Goal: Task Accomplishment & Management: Complete application form

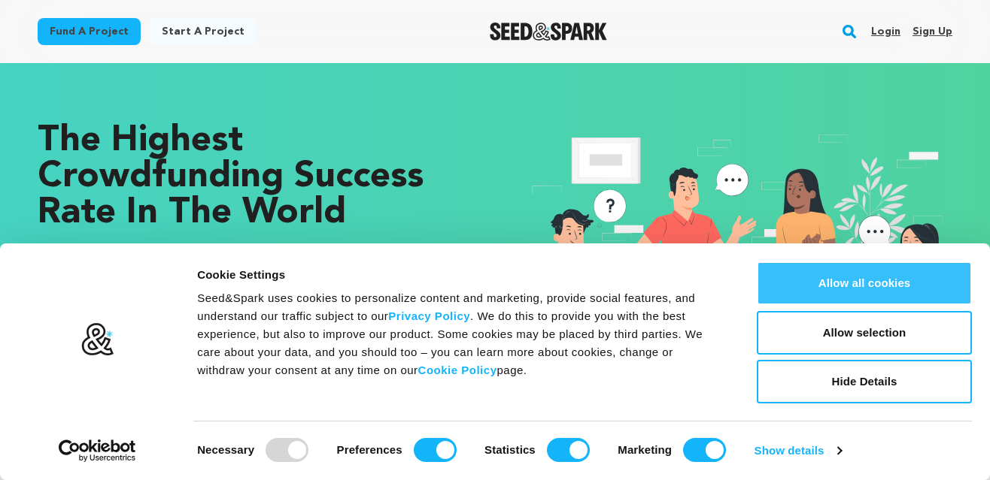
click at [893, 275] on button "Allow all cookies" at bounding box center [863, 284] width 215 height 44
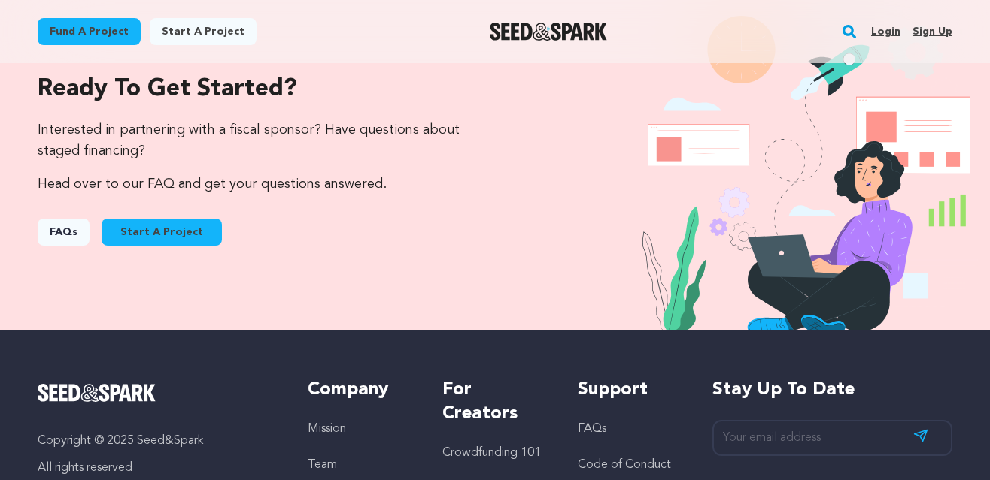
scroll to position [1563, 0]
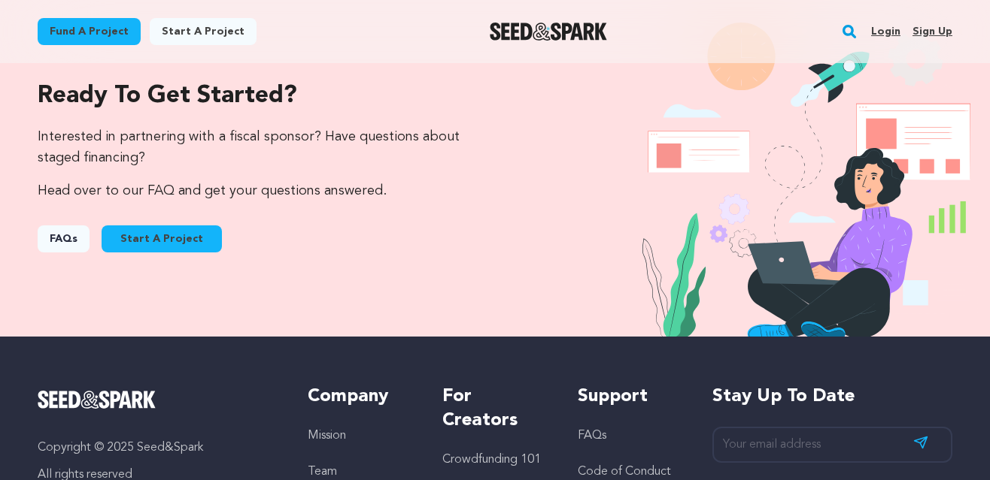
click at [180, 245] on link "Start A Project" at bounding box center [162, 239] width 120 height 27
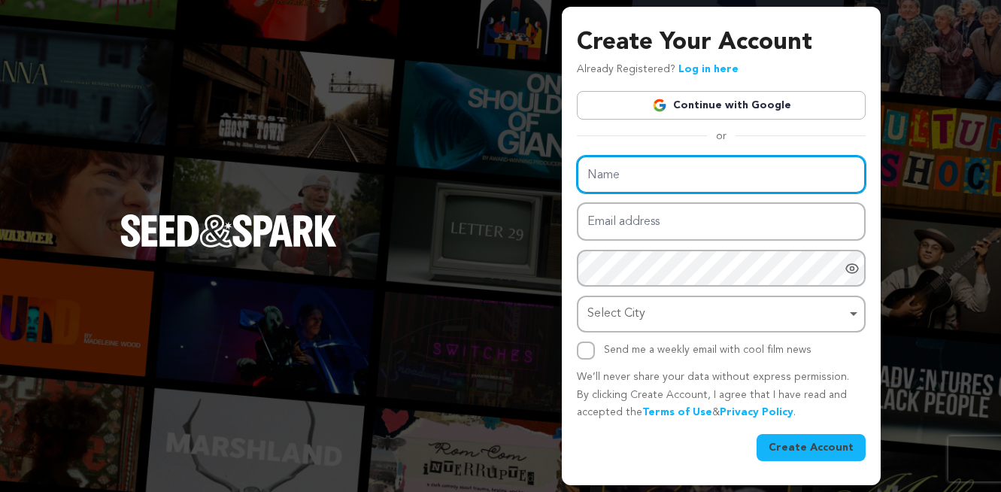
click at [650, 177] on input "Name" at bounding box center [721, 175] width 289 height 38
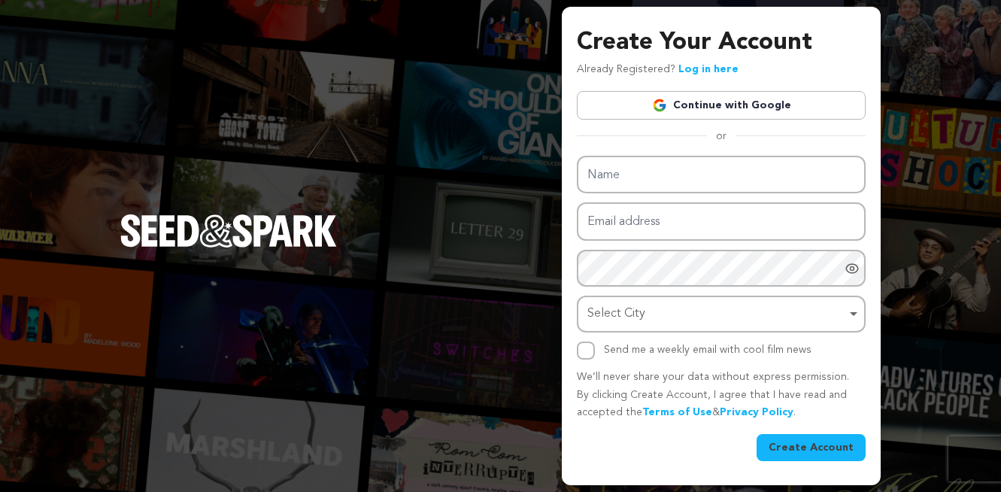
click at [705, 108] on link "Continue with Google" at bounding box center [721, 105] width 289 height 29
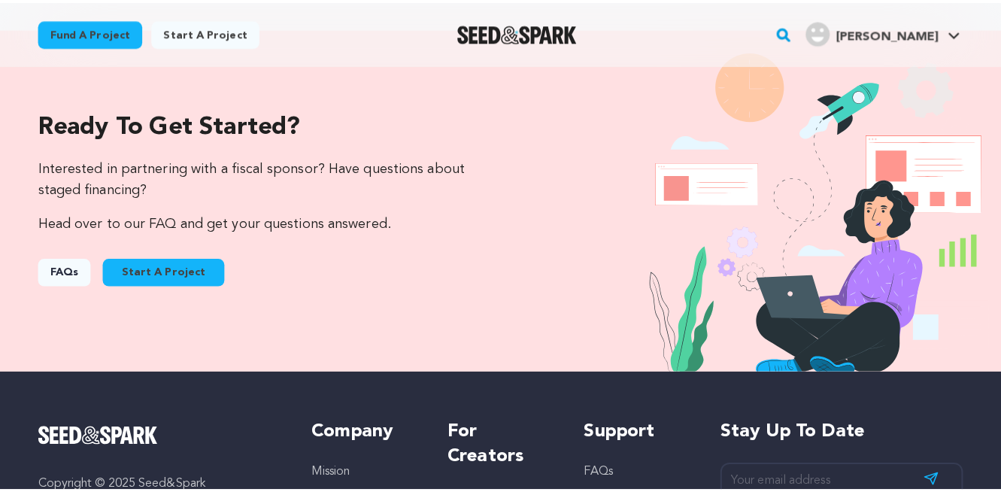
scroll to position [1509, 0]
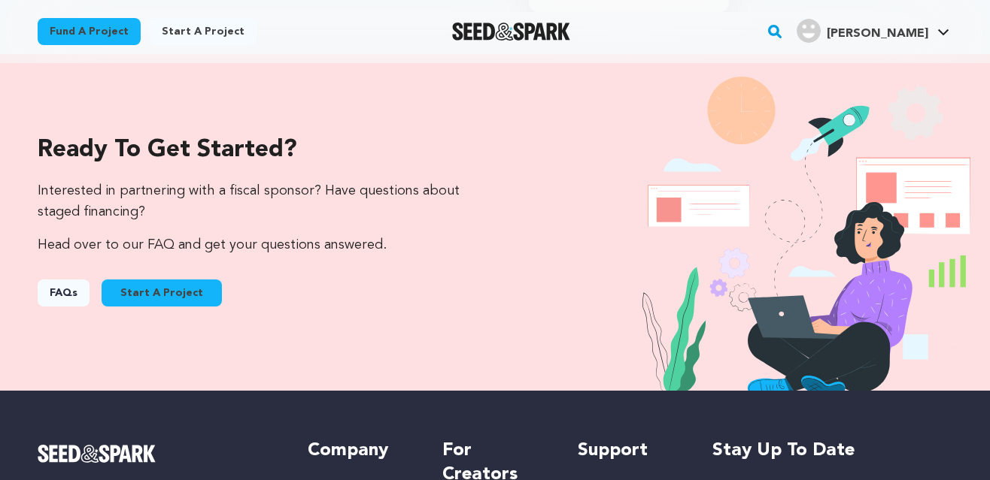
click at [153, 292] on button "Start A Project" at bounding box center [162, 293] width 120 height 27
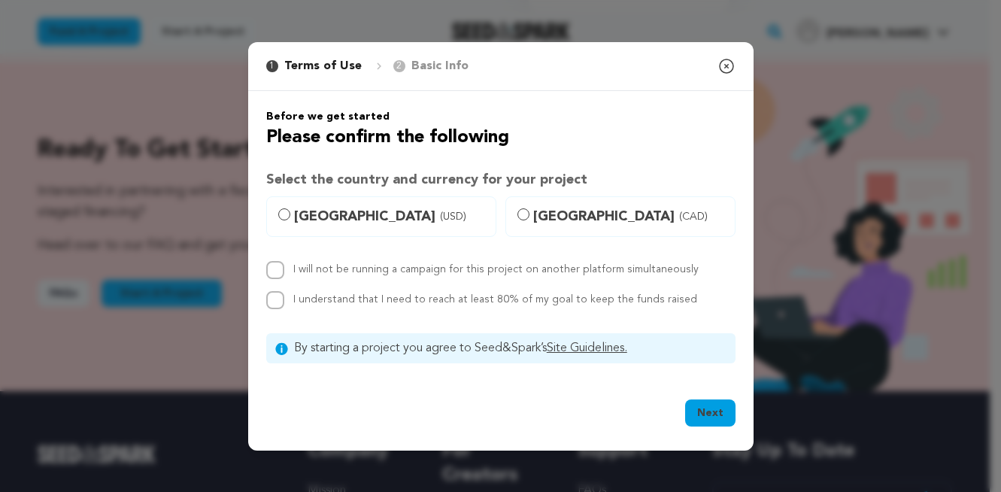
click at [290, 208] on label "[GEOGRAPHIC_DATA] (USD)" at bounding box center [381, 216] width 230 height 41
click at [290, 208] on input "[GEOGRAPHIC_DATA] (USD)" at bounding box center [284, 214] width 12 height 12
radio input "true"
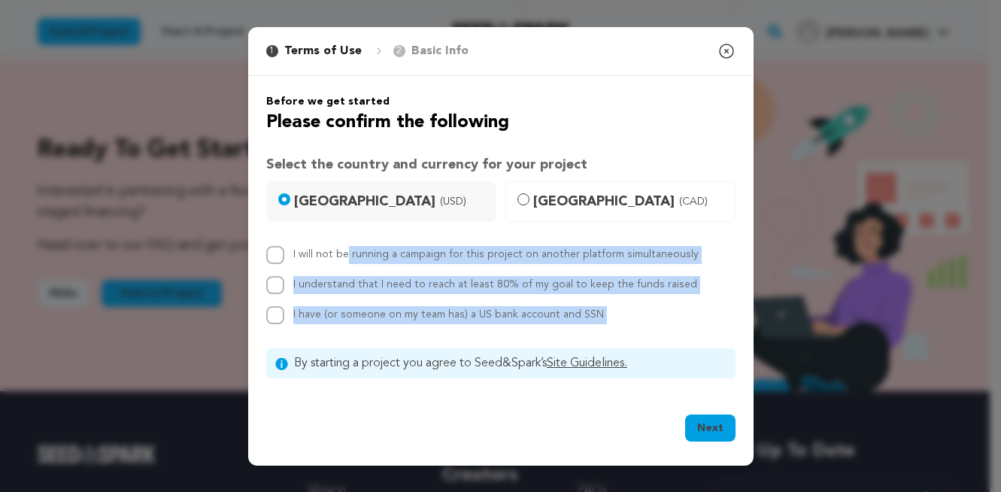
drag, startPoint x: 290, startPoint y: 251, endPoint x: 571, endPoint y: 344, distance: 295.3
click at [571, 344] on div "Before we get started Please confirm the following Select the country and curre…" at bounding box center [500, 236] width 469 height 284
copy div "I will not be running a campaign for this project on another platform simultane…"
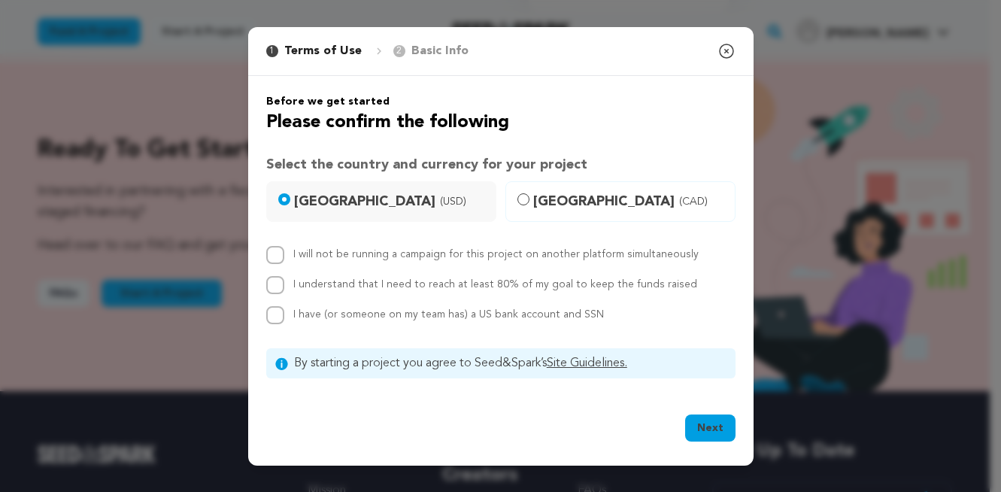
click at [679, 199] on span "(CAD)" at bounding box center [693, 201] width 29 height 15
click at [529, 199] on input "Canada (CAD)" at bounding box center [523, 199] width 12 height 12
radio input "true"
click at [426, 204] on span "[GEOGRAPHIC_DATA] (USD)" at bounding box center [390, 201] width 192 height 21
click at [290, 204] on input "[GEOGRAPHIC_DATA] (USD)" at bounding box center [284, 199] width 12 height 12
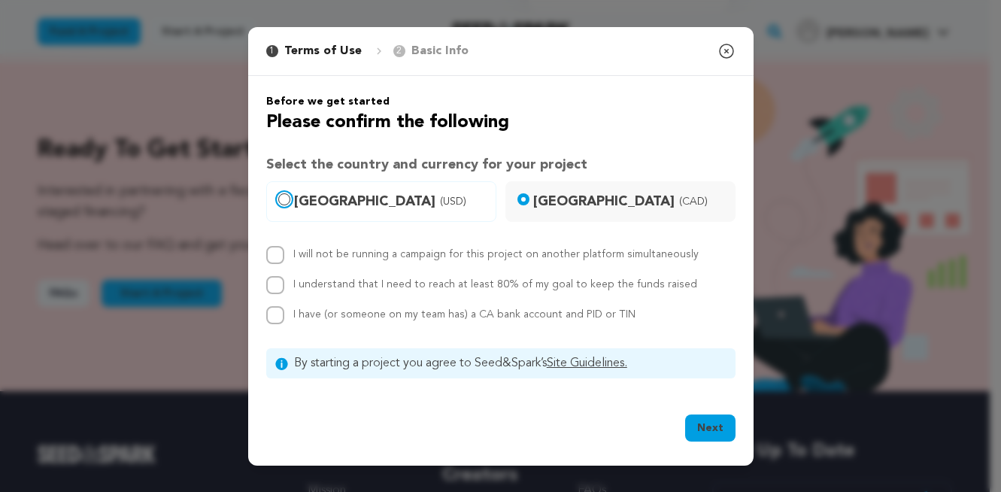
radio input "true"
click at [413, 259] on label "I will not be running a campaign for this project on another platform simultane…" at bounding box center [495, 254] width 405 height 11
click at [284, 259] on input "I will not be running a campaign for this project on another platform simultane…" at bounding box center [275, 255] width 18 height 18
checkbox input "true"
click at [405, 286] on label "I understand that I need to reach at least 80% of my goal to keep the funds rai…" at bounding box center [495, 284] width 404 height 11
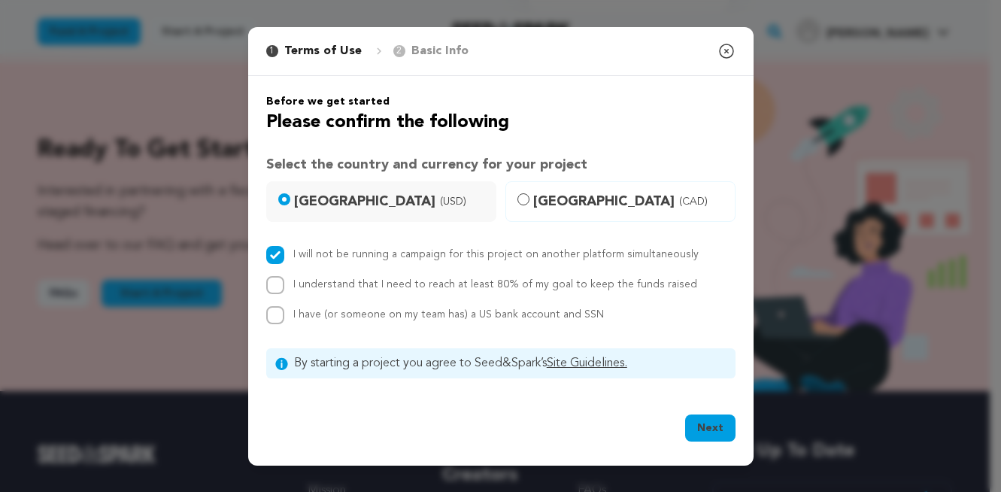
click at [284, 286] on input "I understand that I need to reach at least 80% of my goal to keep the funds rai…" at bounding box center [275, 285] width 18 height 18
checkbox input "true"
click at [714, 426] on button "Next" at bounding box center [710, 427] width 50 height 27
click at [675, 199] on span "Canada (CAD)" at bounding box center [629, 201] width 192 height 21
click at [529, 199] on input "Canada (CAD)" at bounding box center [523, 199] width 12 height 12
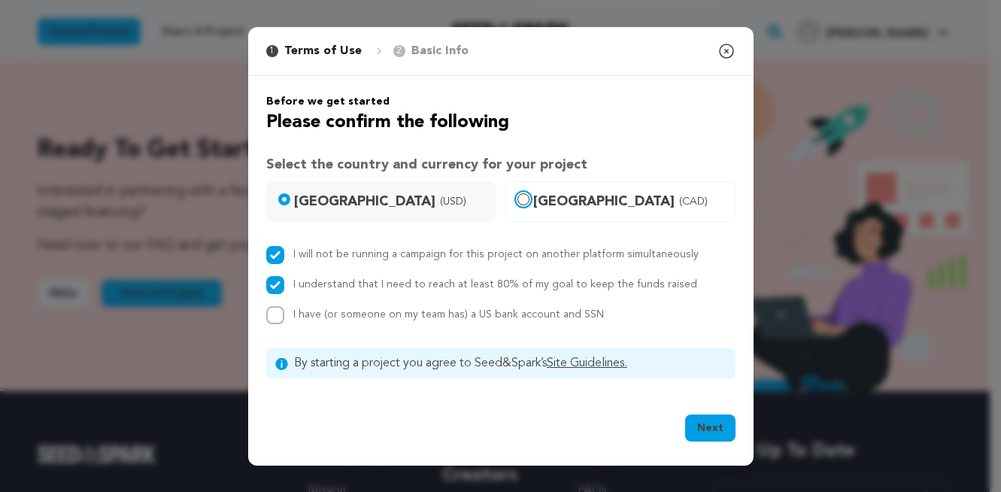
radio input "true"
click at [397, 314] on span "I have (or someone on my team has) a CA bank account and PID or TIN" at bounding box center [464, 314] width 342 height 11
click at [284, 314] on input "I have (or someone on my team has) a CA bank account and PID or TIN" at bounding box center [275, 315] width 18 height 18
checkbox input "true"
click at [707, 420] on button "Next" at bounding box center [710, 427] width 50 height 27
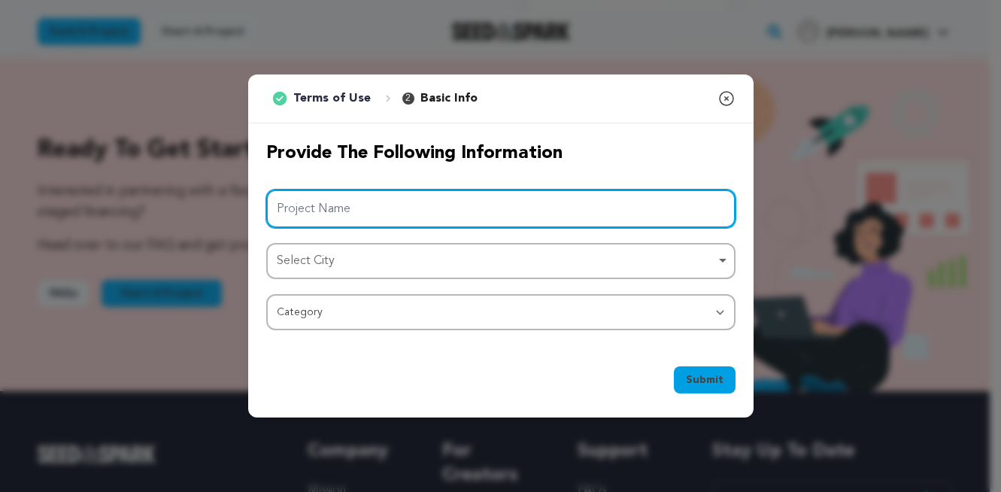
click at [595, 199] on input "Project Name" at bounding box center [500, 208] width 469 height 38
click at [554, 266] on div "Select City Remove item" at bounding box center [496, 261] width 439 height 22
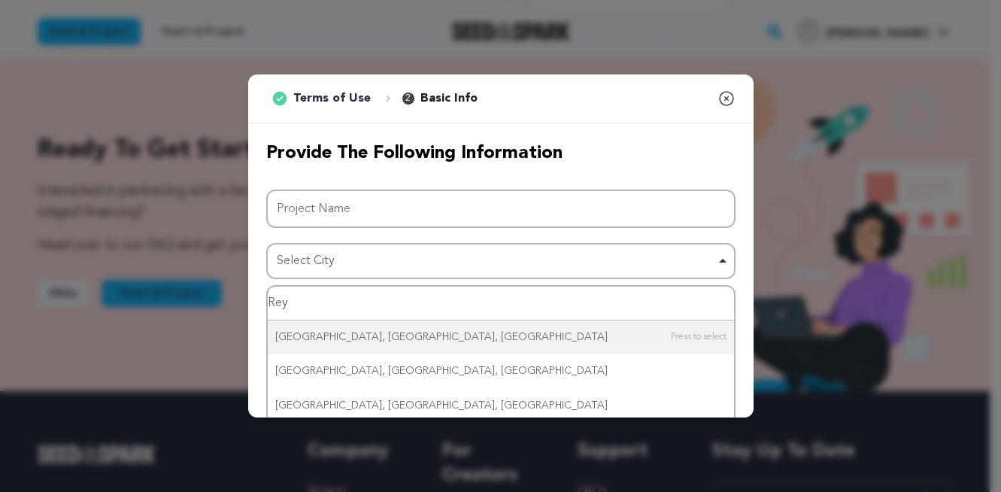
type input "Reyk"
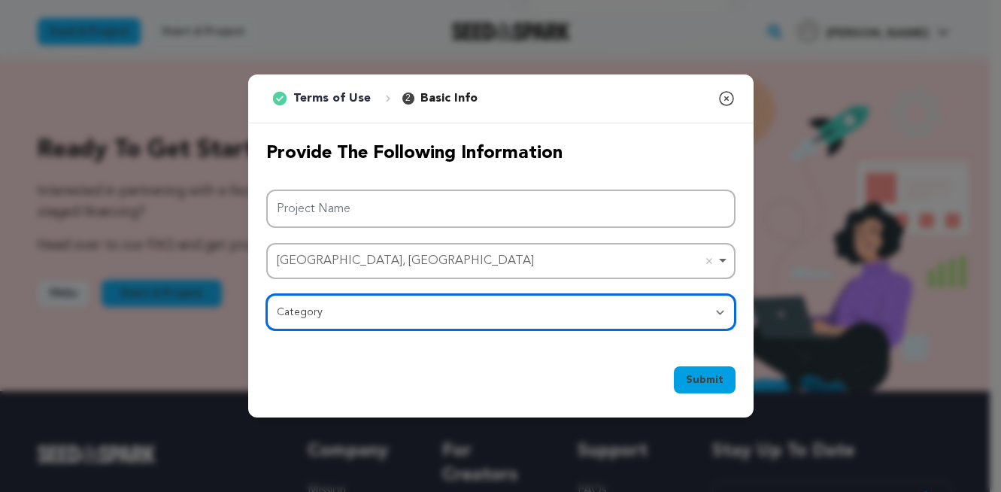
click at [471, 317] on select "Category Film Feature Film Short Series Film Festival Company Music Video VR Ex…" at bounding box center [500, 312] width 469 height 36
select select "383"
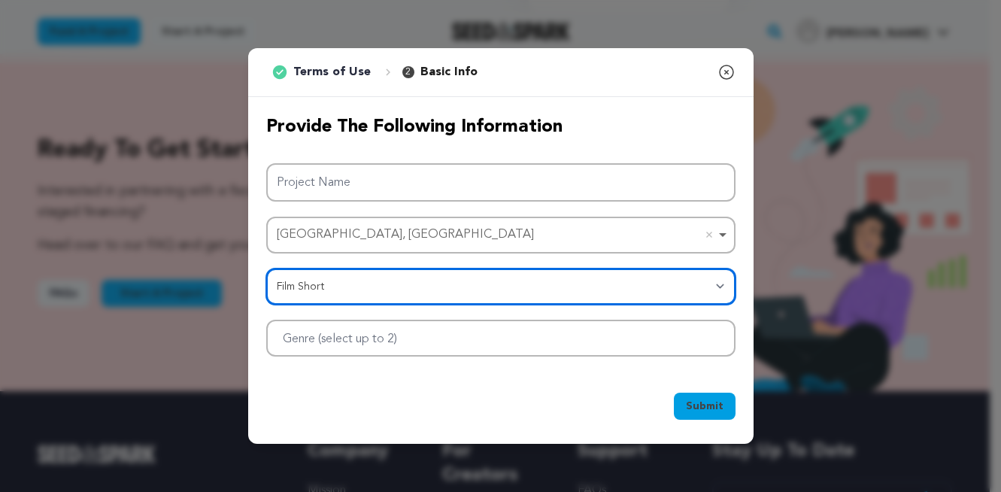
click at [462, 342] on div at bounding box center [500, 338] width 469 height 37
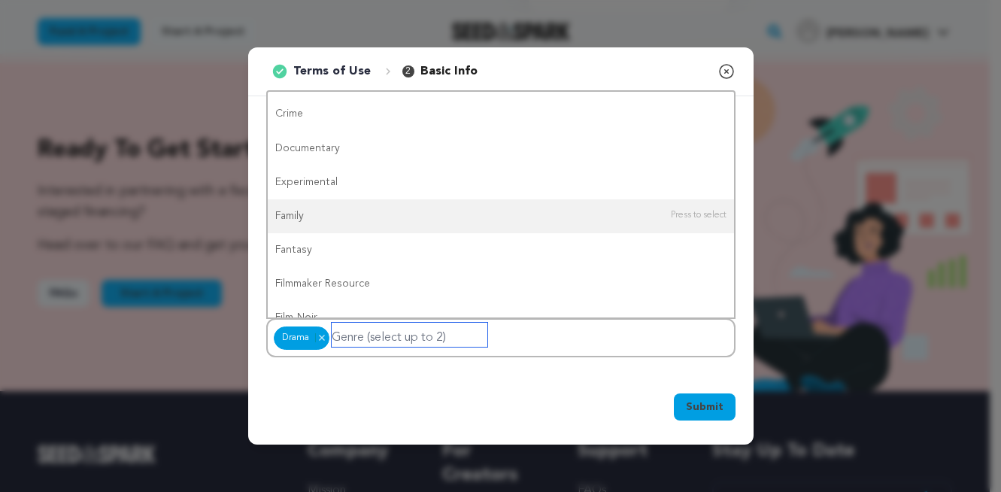
scroll to position [0, 0]
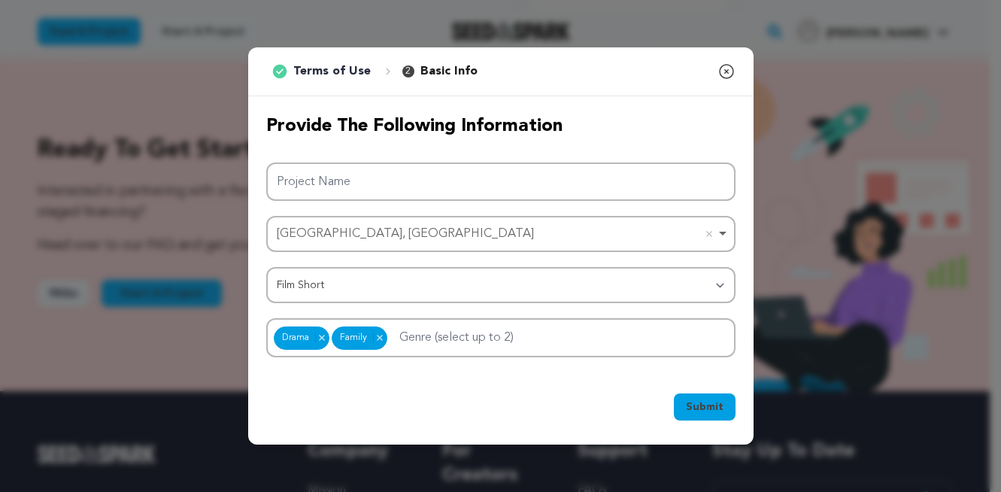
click at [452, 373] on div "Provide the following information Project Name [GEOGRAPHIC_DATA], [GEOGRAPHIC_D…" at bounding box center [500, 235] width 505 height 279
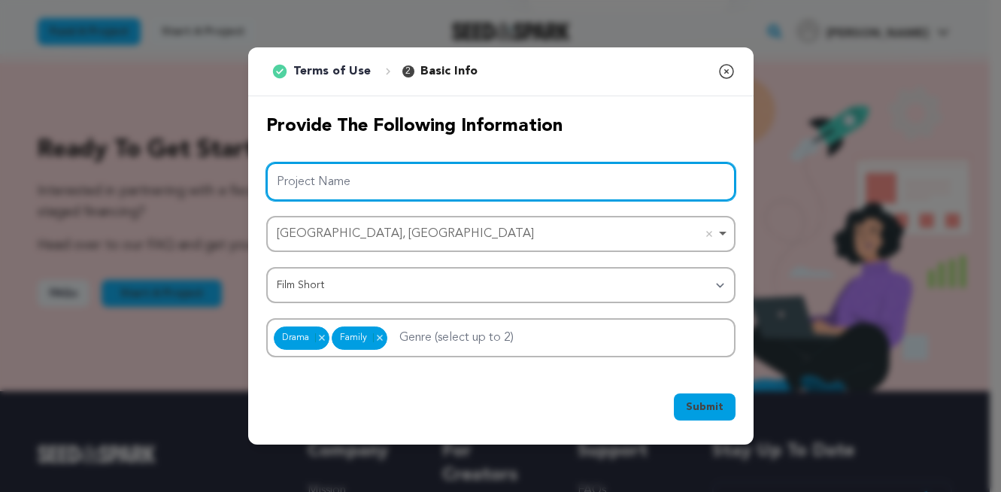
click at [399, 183] on input "Project Name" at bounding box center [500, 181] width 469 height 38
